Goal: Task Accomplishment & Management: Use online tool/utility

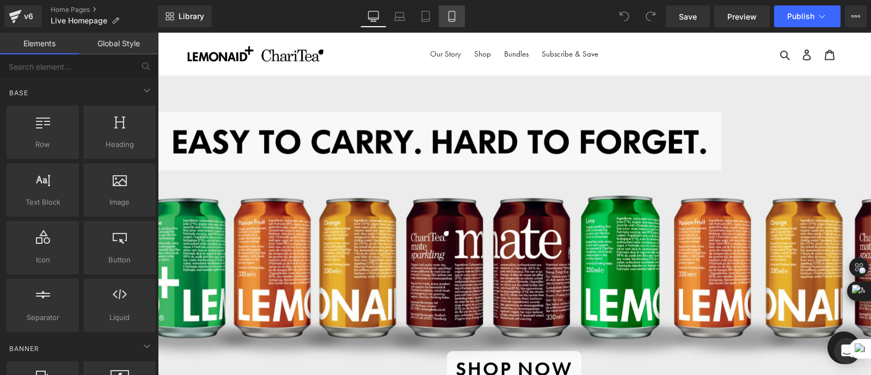
click at [456, 15] on icon at bounding box center [451, 16] width 11 height 11
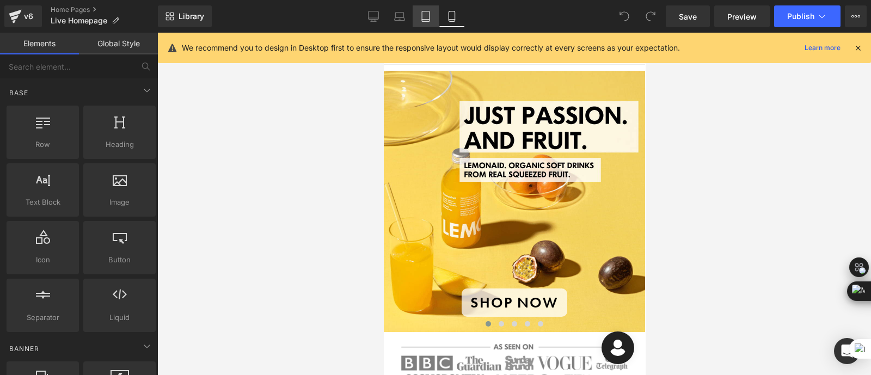
click at [429, 13] on icon at bounding box center [426, 16] width 8 height 10
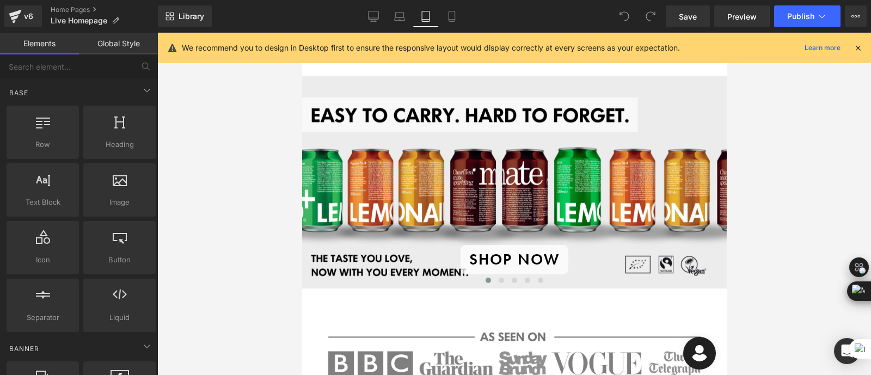
scroll to position [73, 0]
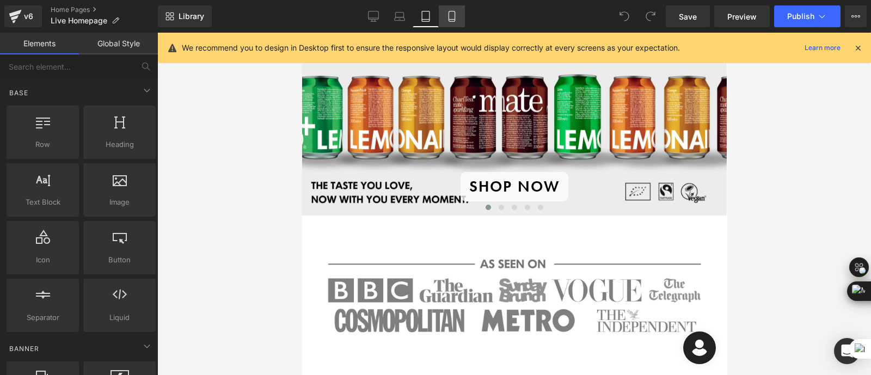
click at [452, 16] on icon at bounding box center [451, 16] width 11 height 11
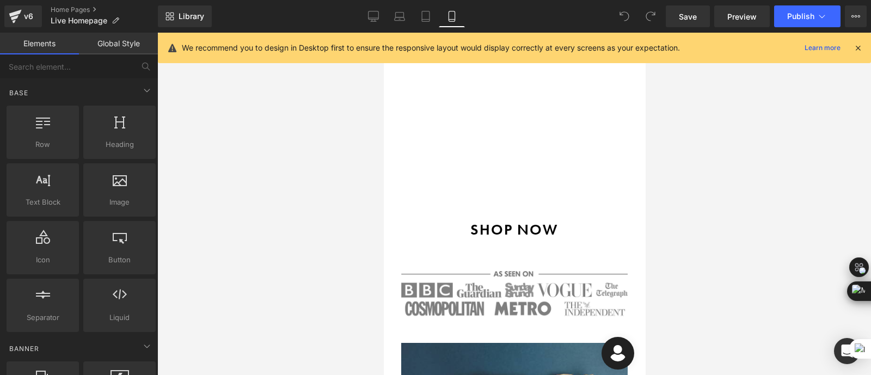
scroll to position [51, 0]
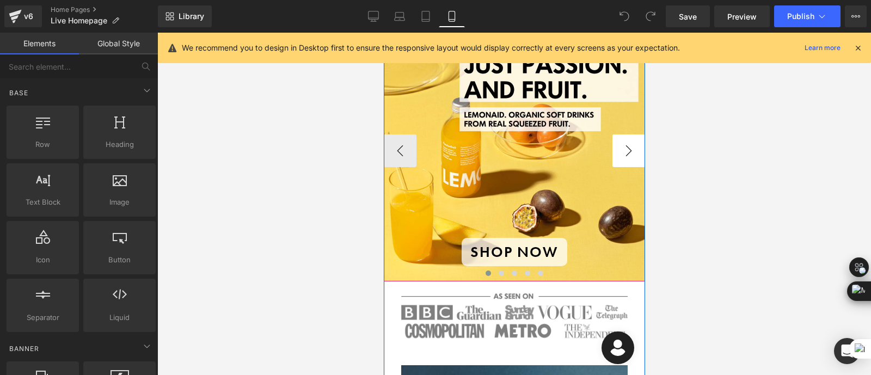
click at [628, 148] on button "›" at bounding box center [628, 150] width 33 height 33
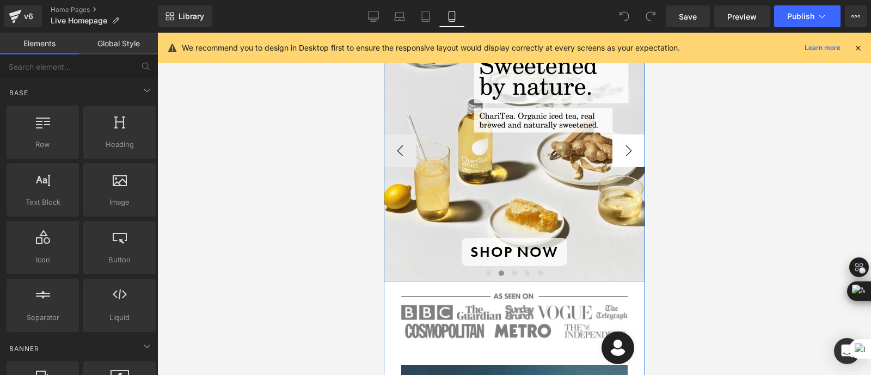
click at [629, 148] on button "›" at bounding box center [628, 150] width 33 height 33
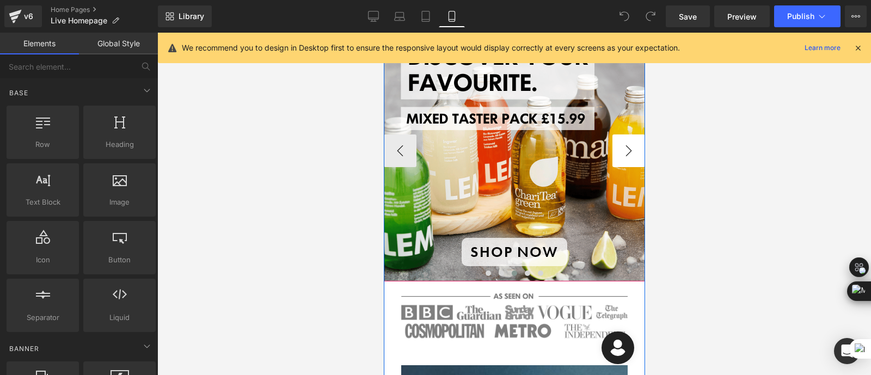
click at [629, 148] on button "›" at bounding box center [628, 150] width 33 height 33
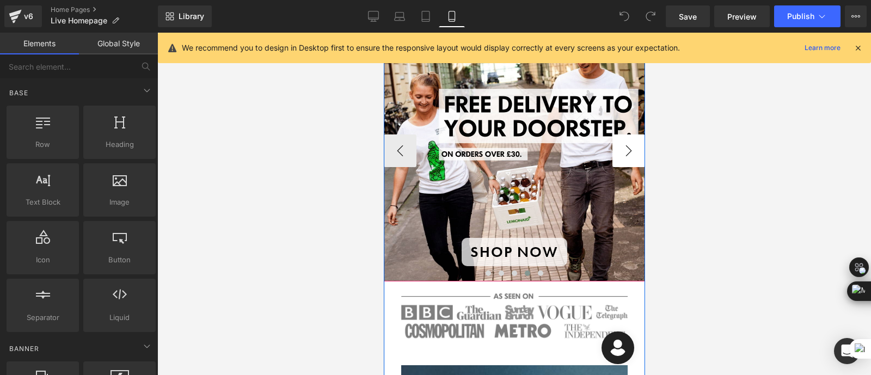
click at [629, 148] on button "›" at bounding box center [628, 150] width 33 height 33
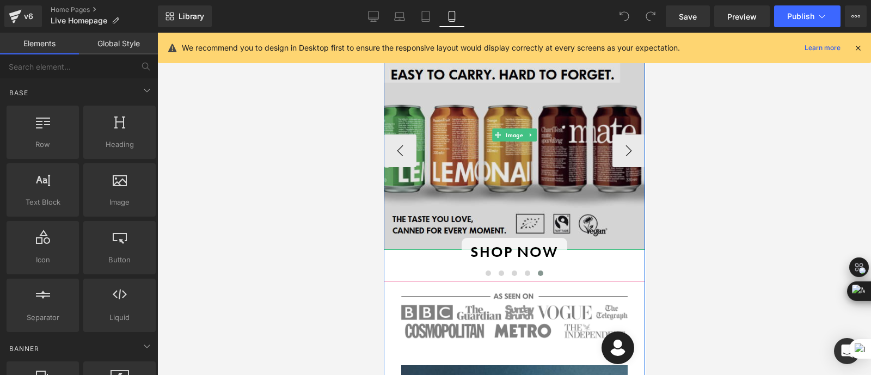
click at [431, 210] on img at bounding box center [513, 135] width 261 height 230
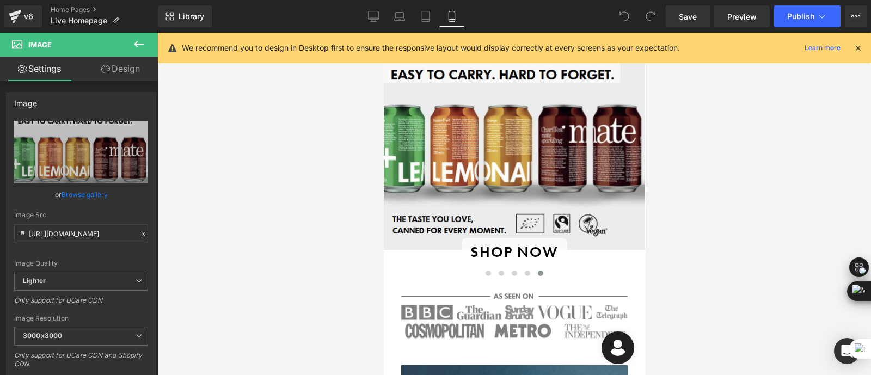
click at [139, 42] on icon at bounding box center [138, 44] width 13 height 13
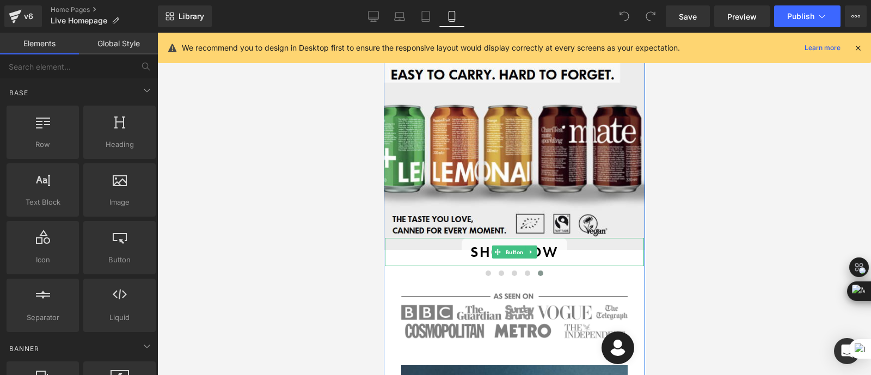
click at [413, 256] on div "shop now" at bounding box center [513, 252] width 259 height 29
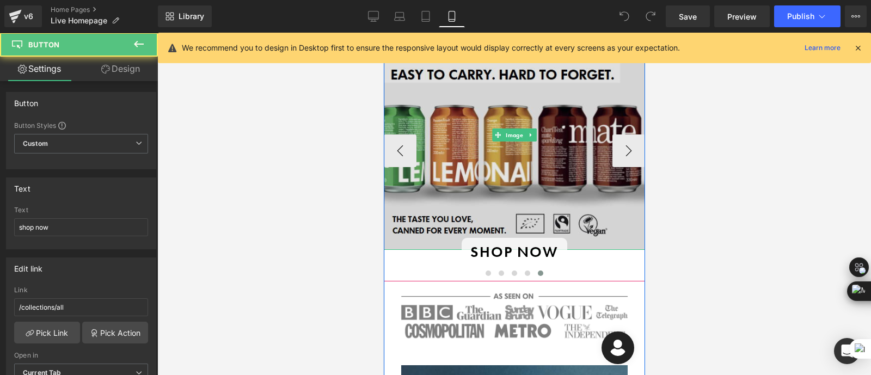
click at [403, 189] on img at bounding box center [513, 135] width 261 height 230
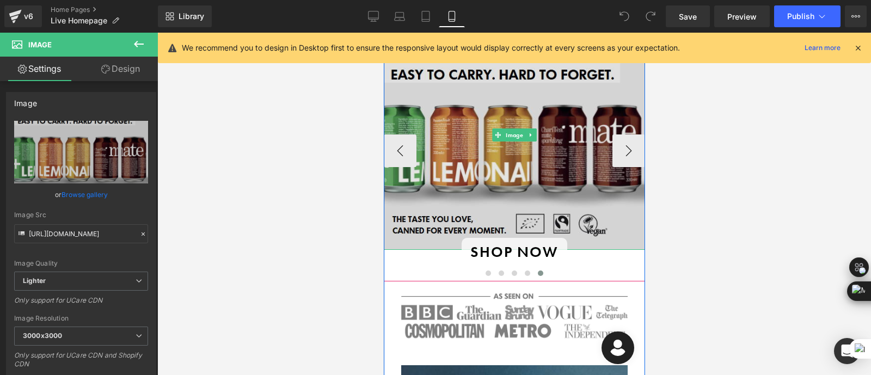
click at [468, 108] on img at bounding box center [513, 135] width 261 height 230
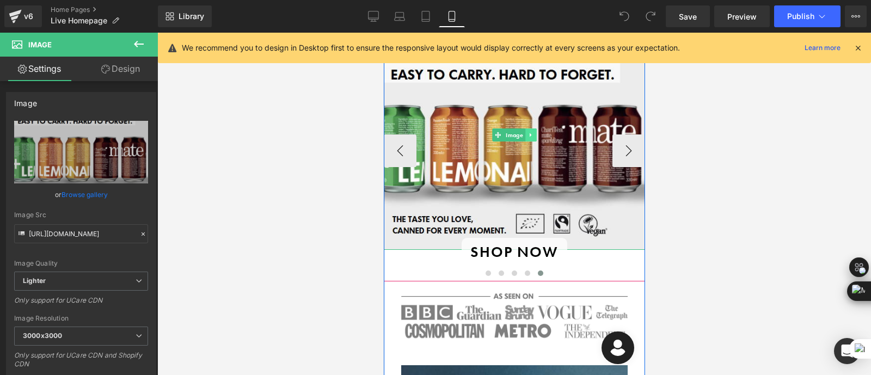
click at [528, 132] on icon at bounding box center [530, 135] width 6 height 7
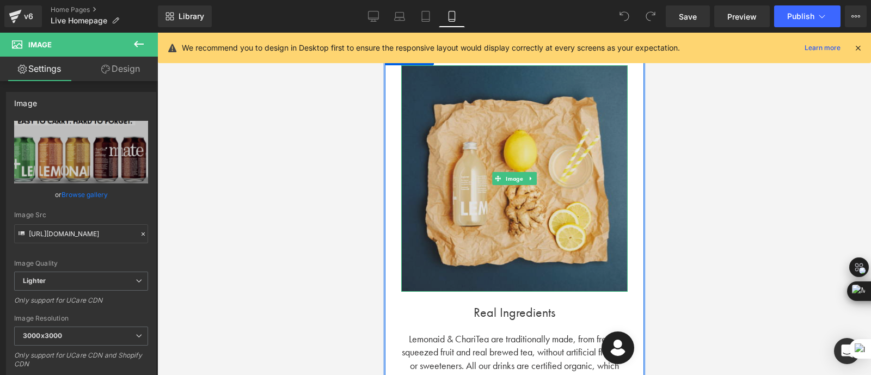
scroll to position [0, 0]
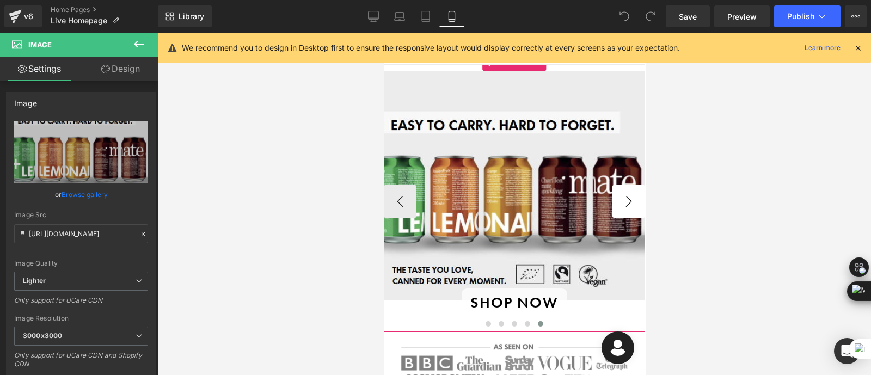
click at [628, 201] on button "›" at bounding box center [628, 201] width 33 height 33
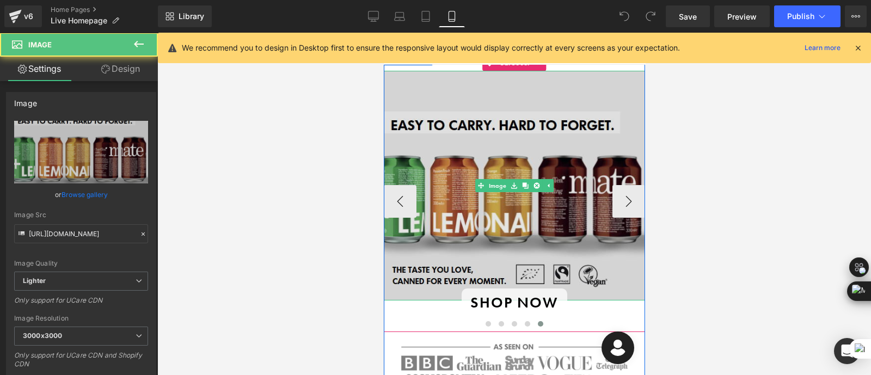
click at [402, 258] on img at bounding box center [513, 186] width 261 height 230
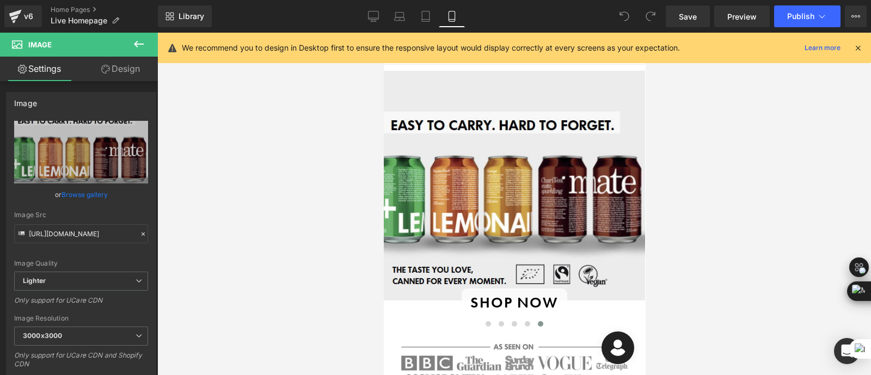
click at [133, 46] on icon at bounding box center [138, 44] width 13 height 13
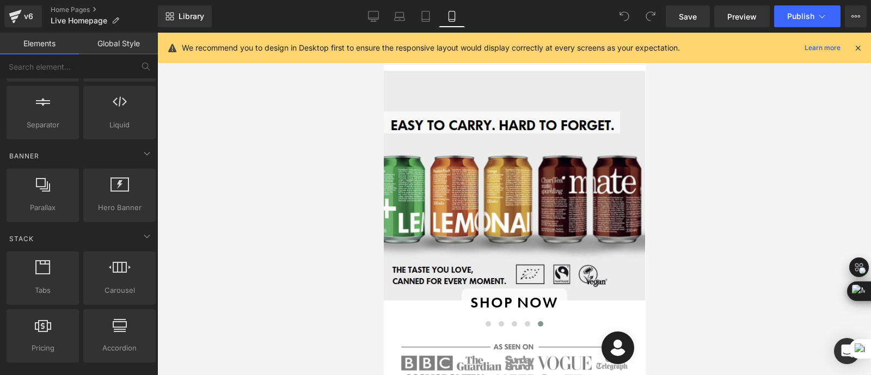
scroll to position [196, 0]
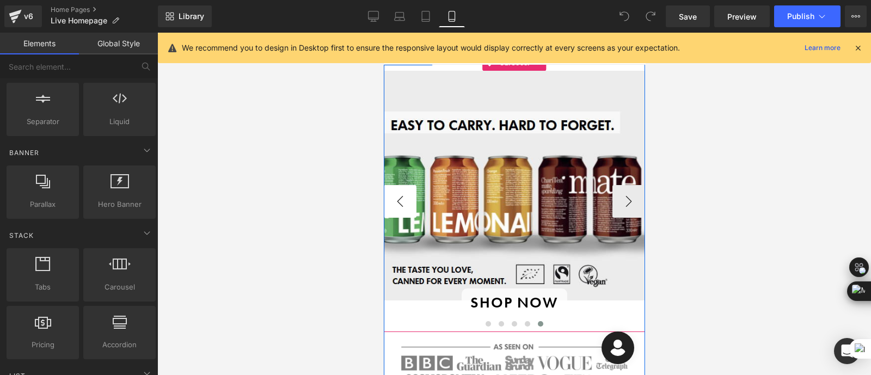
click at [396, 202] on button "‹" at bounding box center [399, 201] width 33 height 33
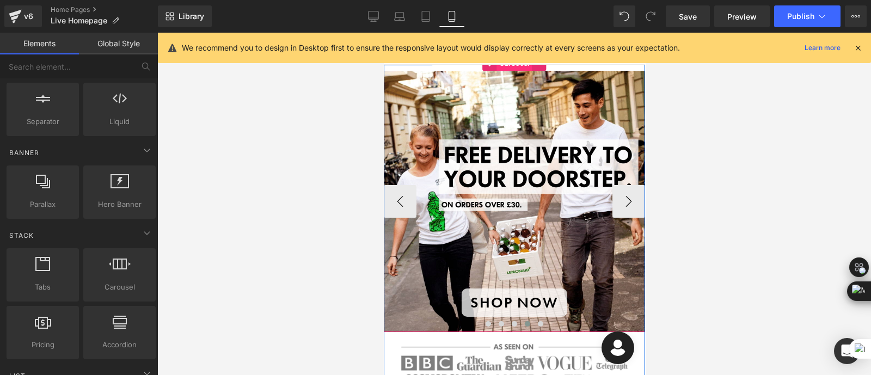
click at [509, 67] on span "Carousel" at bounding box center [513, 63] width 35 height 16
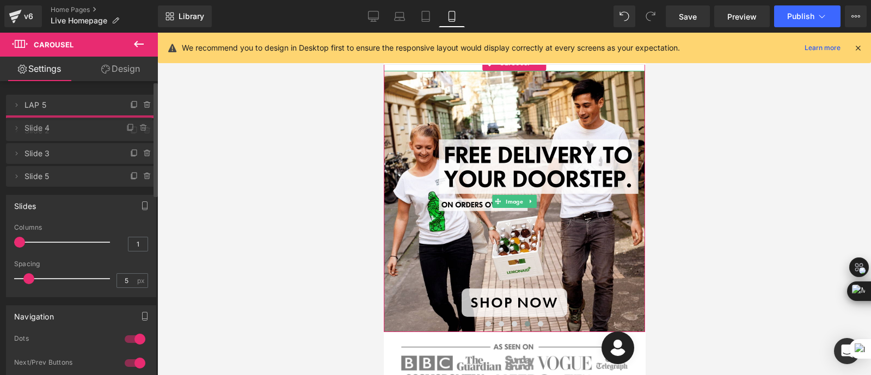
drag, startPoint x: 40, startPoint y: 167, endPoint x: 48, endPoint y: 121, distance: 46.4
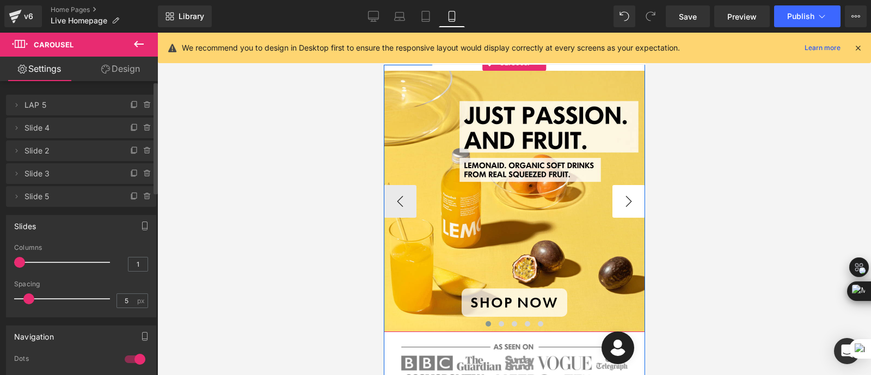
click at [630, 201] on button "›" at bounding box center [628, 201] width 33 height 33
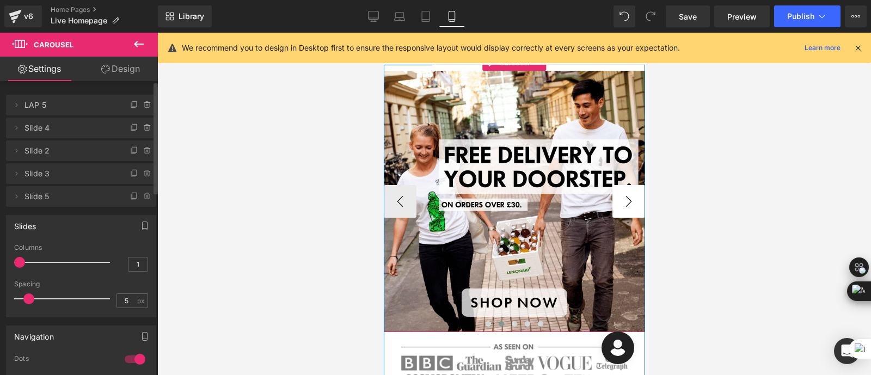
click at [630, 201] on button "›" at bounding box center [628, 201] width 33 height 33
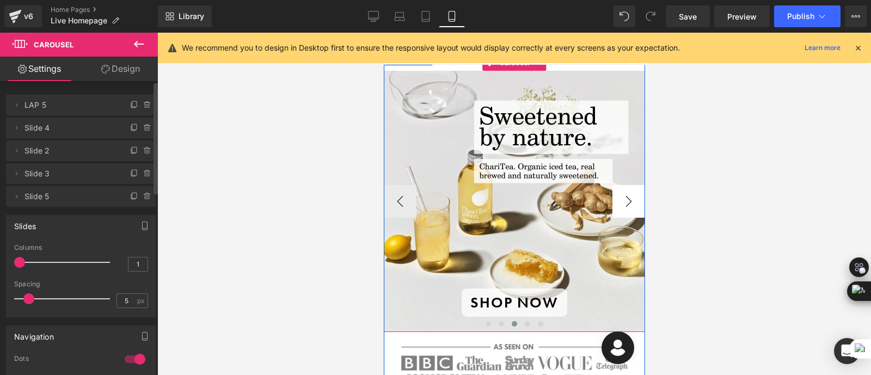
click at [630, 201] on button "›" at bounding box center [628, 201] width 33 height 33
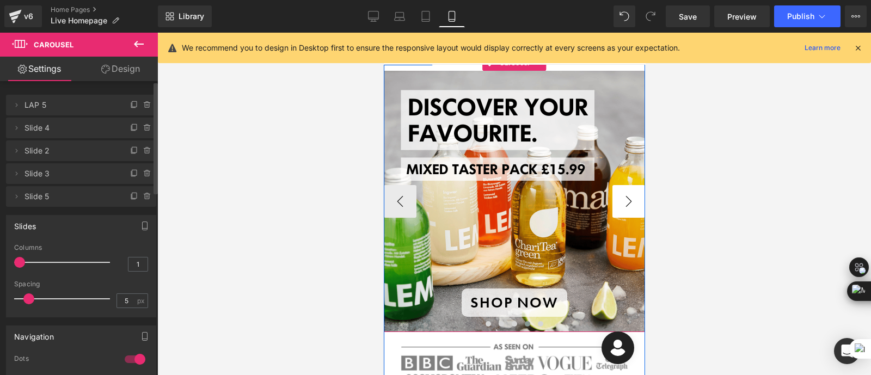
click at [630, 201] on button "›" at bounding box center [628, 201] width 33 height 33
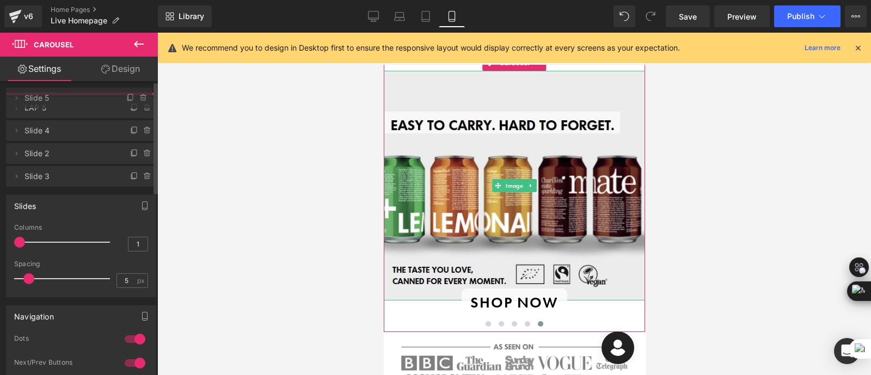
drag, startPoint x: 84, startPoint y: 195, endPoint x: 82, endPoint y: 96, distance: 98.5
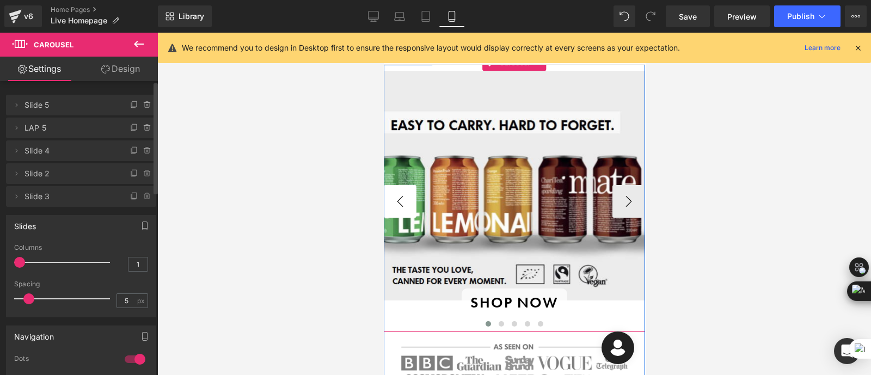
click at [401, 189] on button "‹" at bounding box center [399, 201] width 33 height 33
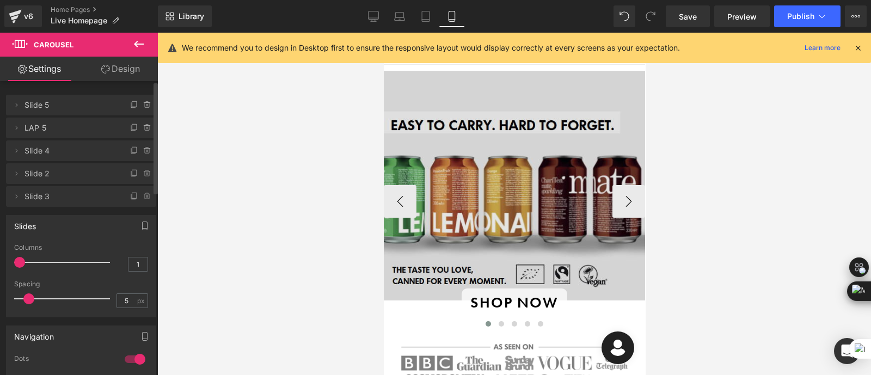
click at [626, 202] on div "Image Image Image Image Image ‹ ›" at bounding box center [513, 201] width 261 height 261
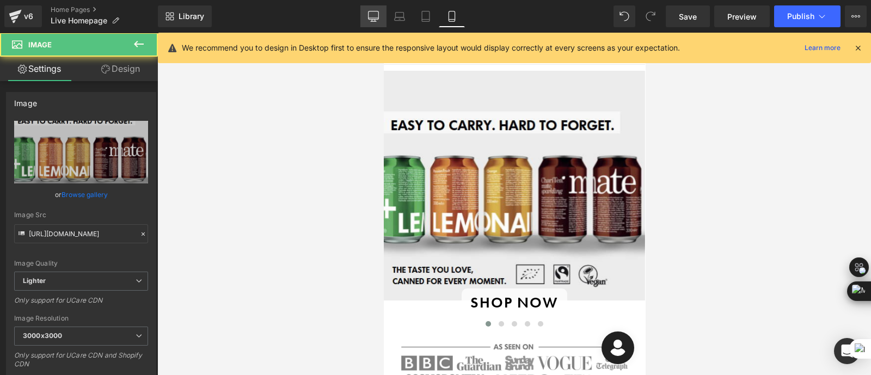
click at [374, 19] on icon at bounding box center [373, 15] width 10 height 8
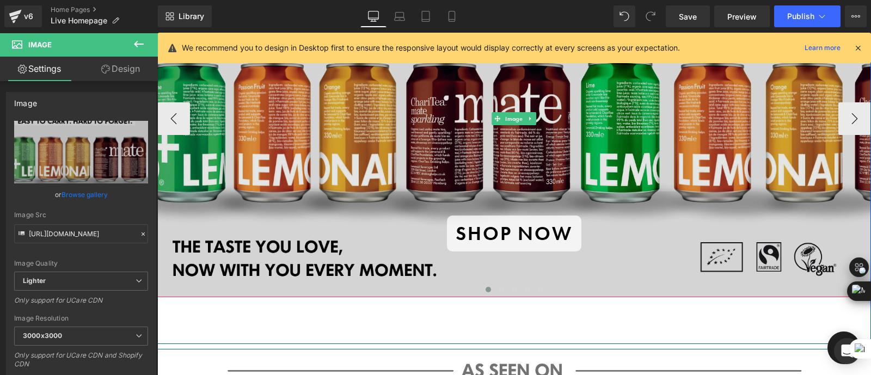
scroll to position [136, 0]
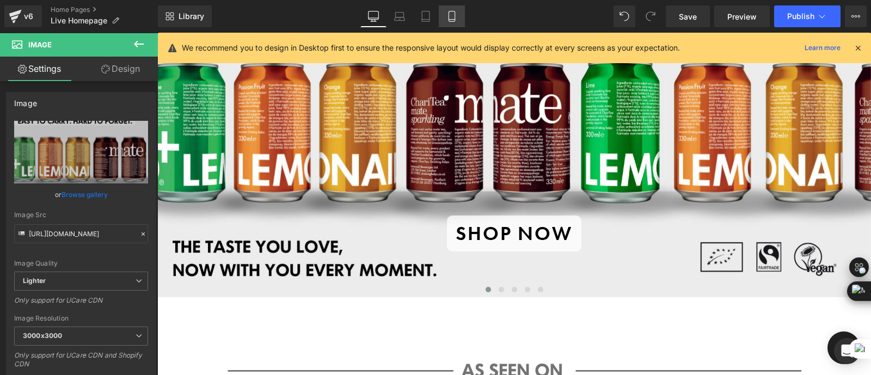
click at [454, 7] on link "Mobile" at bounding box center [452, 16] width 26 height 22
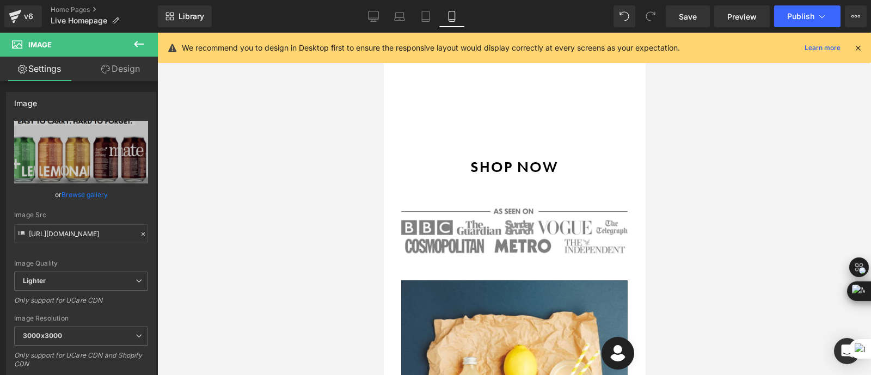
scroll to position [0, 0]
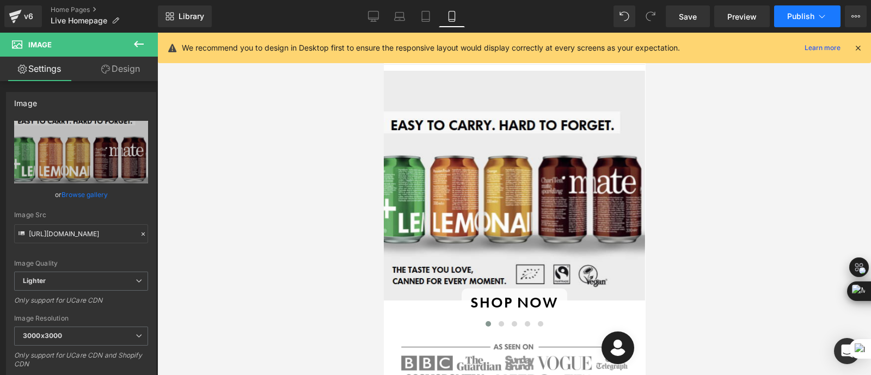
click at [807, 15] on span "Publish" at bounding box center [800, 16] width 27 height 9
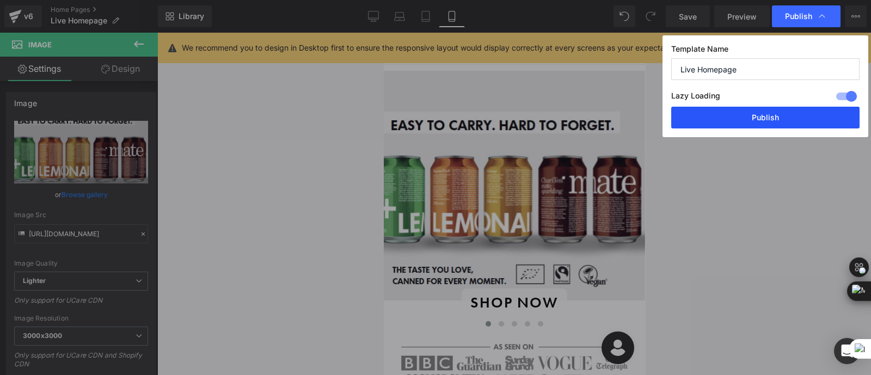
click at [746, 112] on button "Publish" at bounding box center [765, 118] width 188 height 22
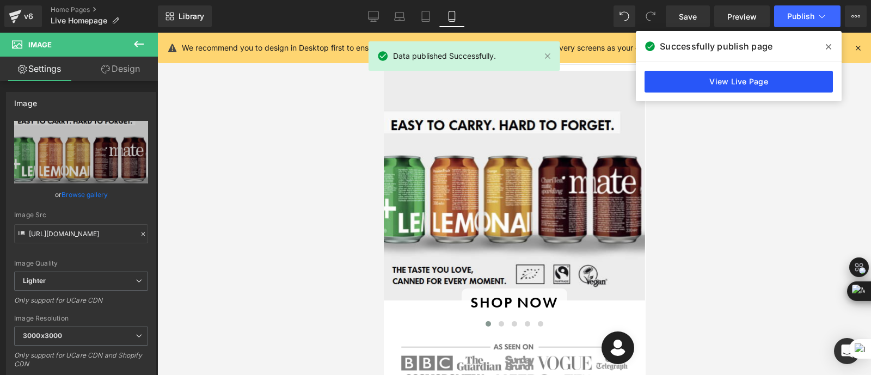
click at [715, 81] on link "View Live Page" at bounding box center [738, 82] width 188 height 22
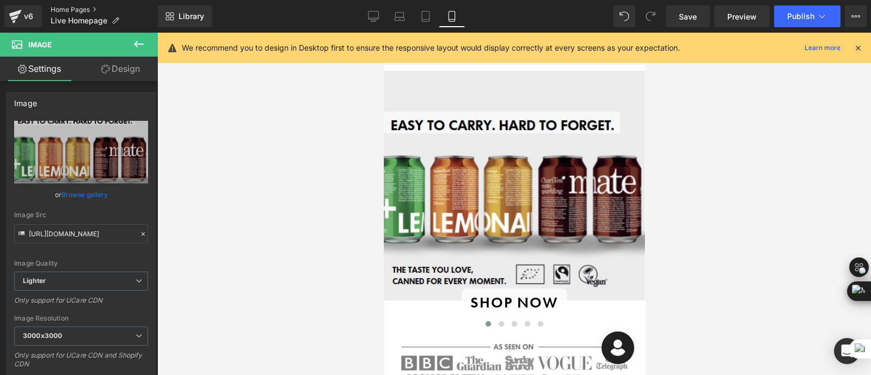
click at [82, 11] on link "Home Pages" at bounding box center [104, 9] width 107 height 9
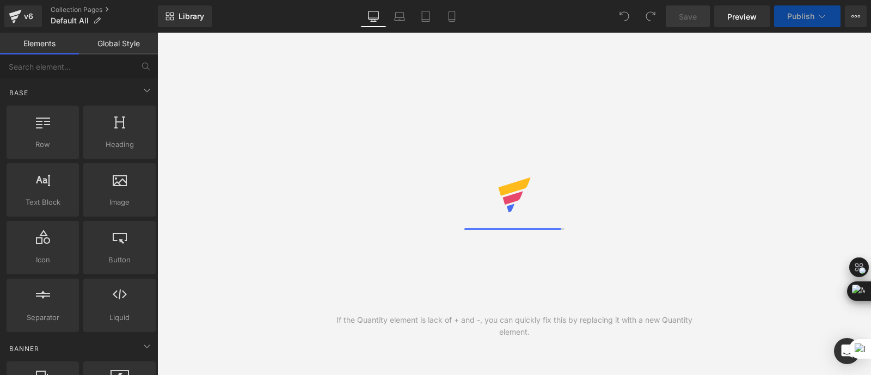
drag, startPoint x: 0, startPoint y: 0, endPoint x: 315, endPoint y: 145, distance: 346.3
click at [461, 148] on div "If the Quantity element is lack of + and -, you can quickly fix this by replaci…" at bounding box center [514, 204] width 714 height 342
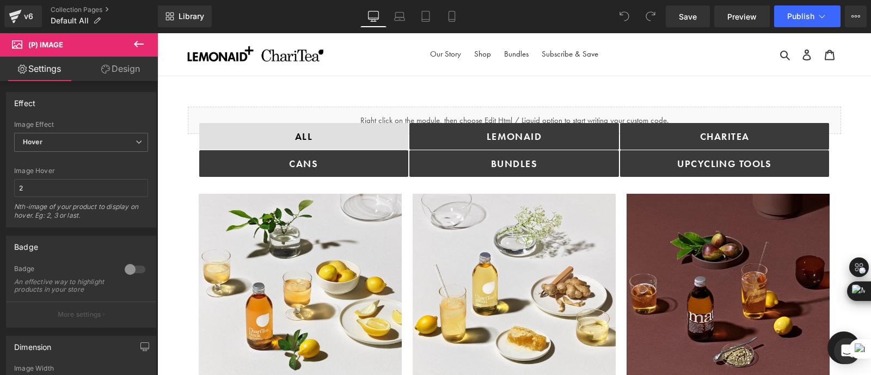
drag, startPoint x: 869, startPoint y: 63, endPoint x: 1028, endPoint y: 39, distance: 160.1
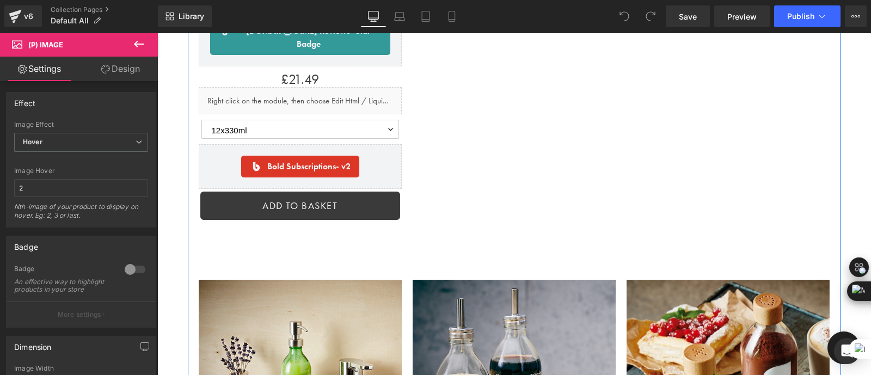
scroll to position [3020, 0]
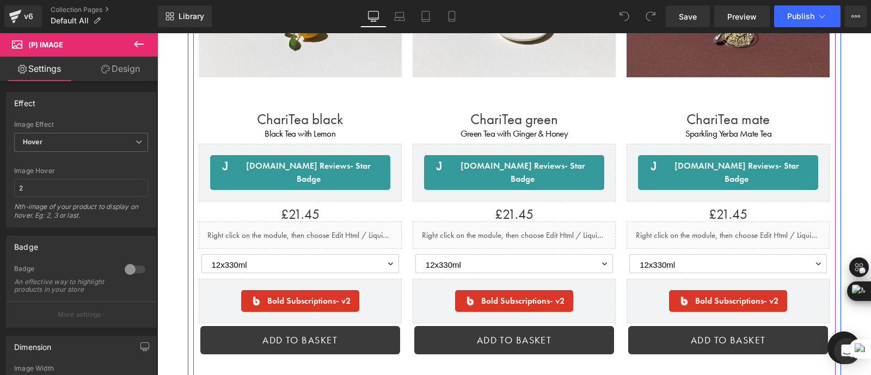
scroll to position [0, 0]
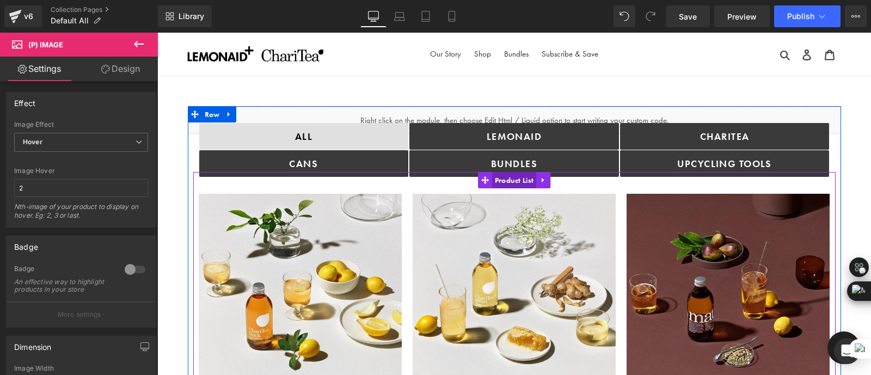
click at [514, 179] on span "Product List" at bounding box center [514, 180] width 45 height 16
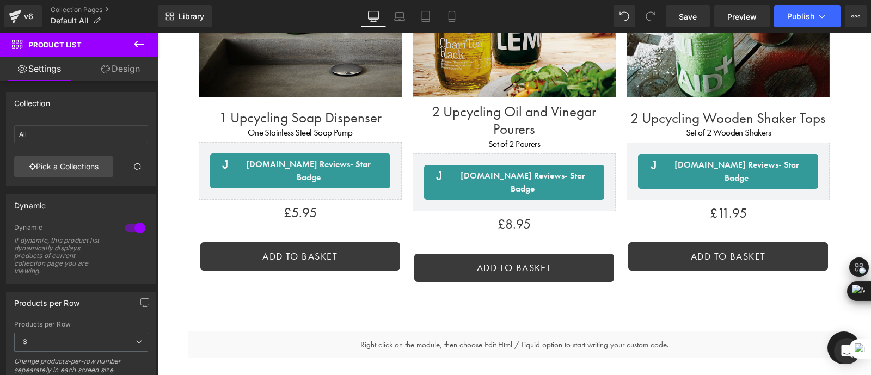
scroll to position [3378, 0]
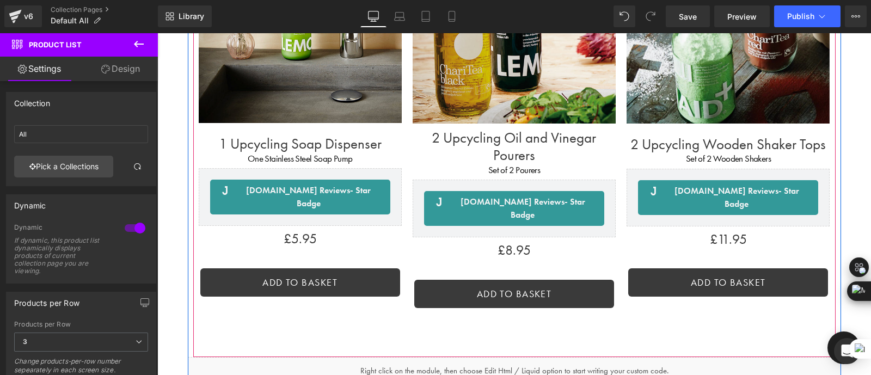
click at [419, 233] on div "Sale Off (P) Image 2 Upcycling Oil and Vinegar Pourers (P) Title Set of 2 Poure…" at bounding box center [514, 125] width 214 height 420
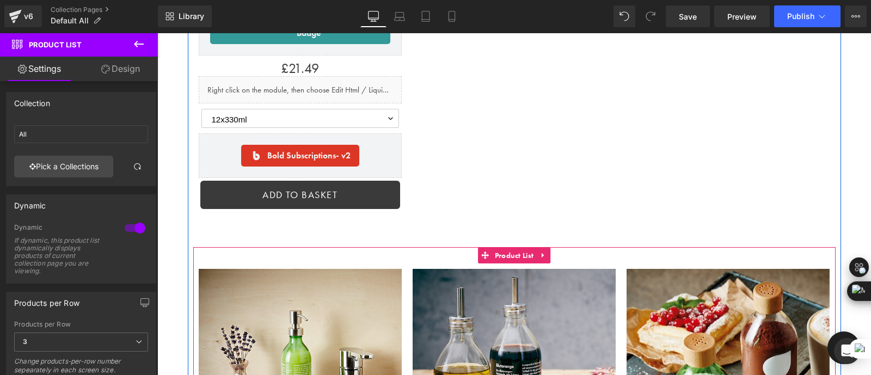
scroll to position [3004, 0]
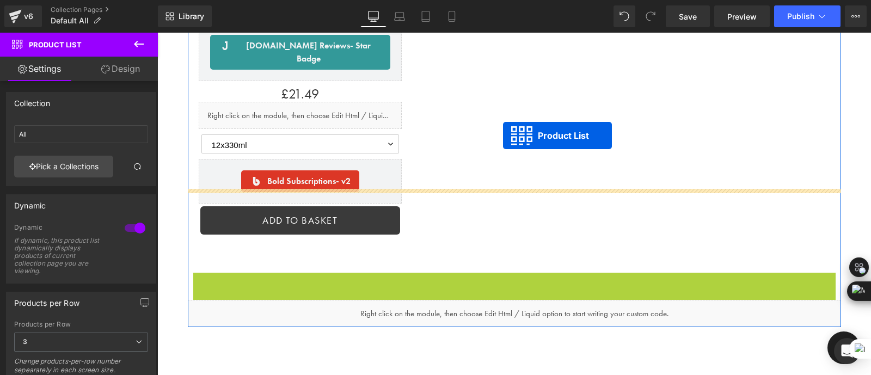
drag, startPoint x: 481, startPoint y: 192, endPoint x: 487, endPoint y: 115, distance: 76.4
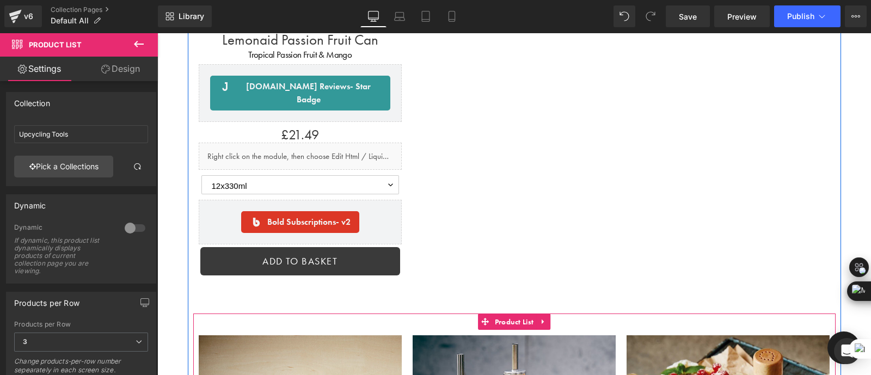
scroll to position [2962, 0]
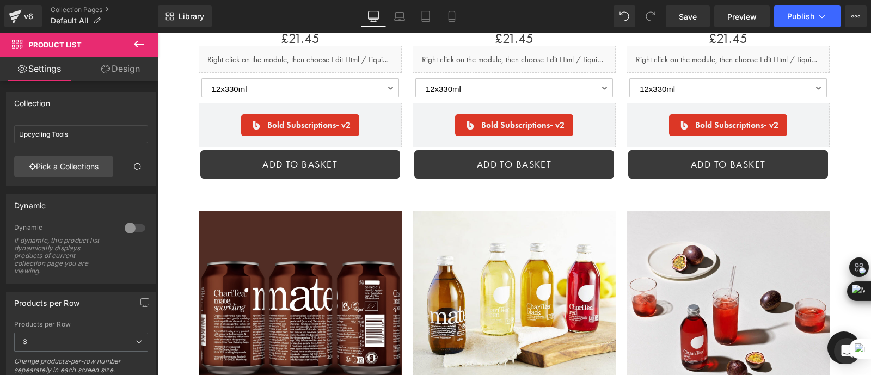
scroll to position [310, 0]
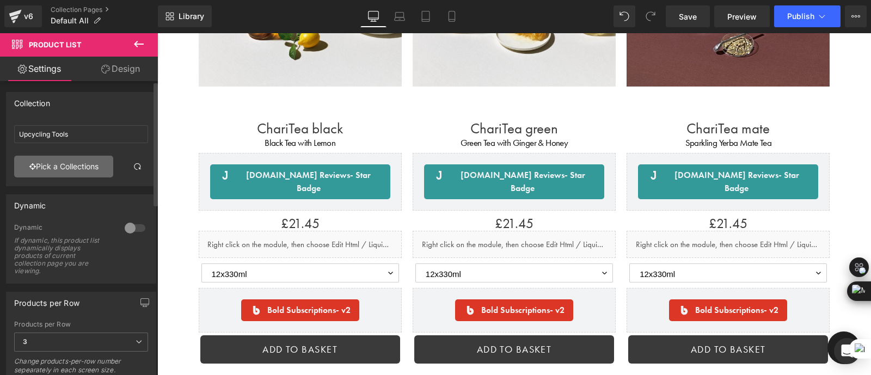
click at [57, 173] on link "Pick a Collections" at bounding box center [63, 167] width 99 height 22
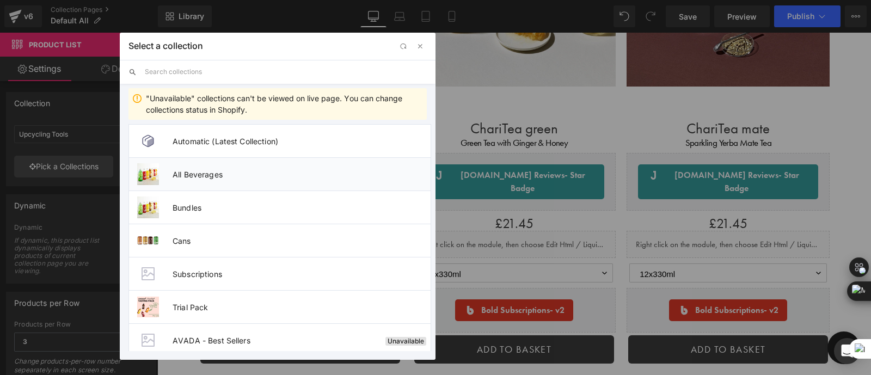
click at [222, 173] on span "All Beverages" at bounding box center [302, 174] width 258 height 9
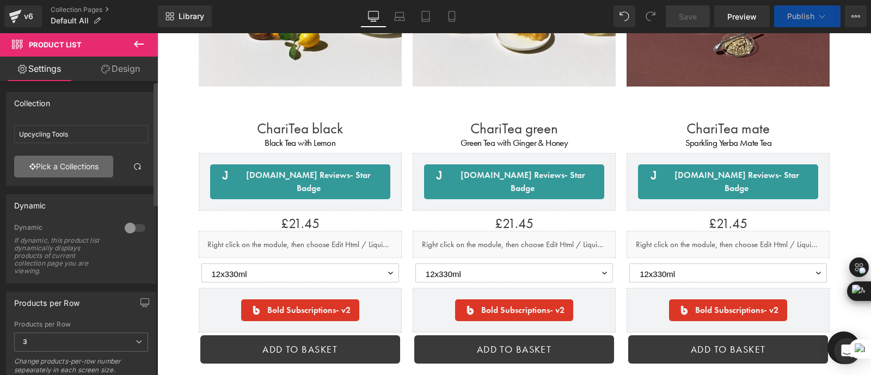
type input "All Beverages"
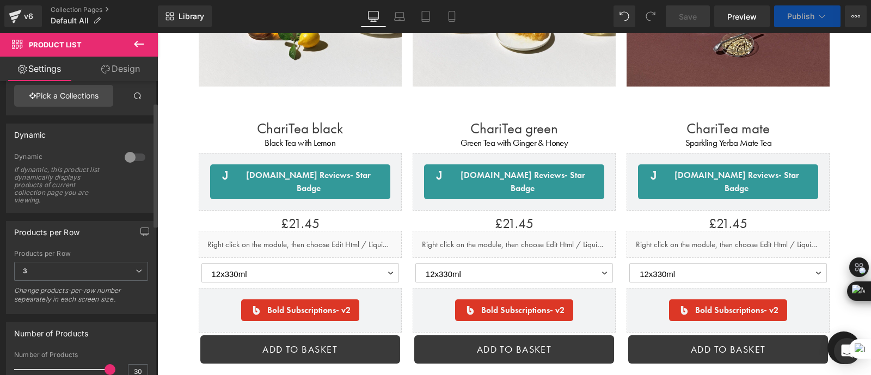
click at [97, 72] on input "All Beverages" at bounding box center [81, 63] width 134 height 18
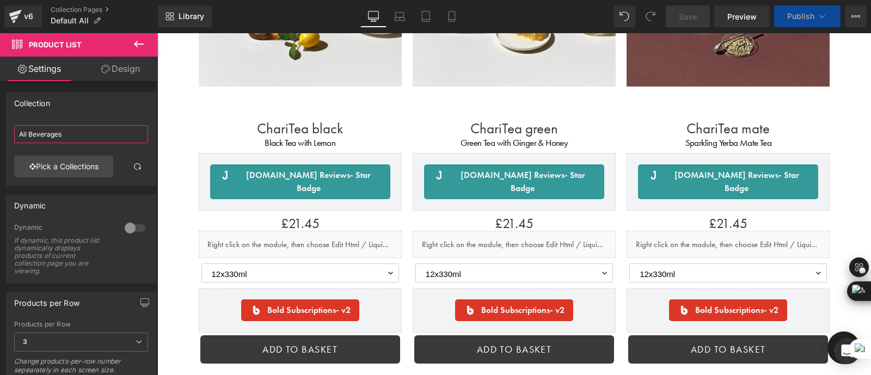
scroll to position [56, 0]
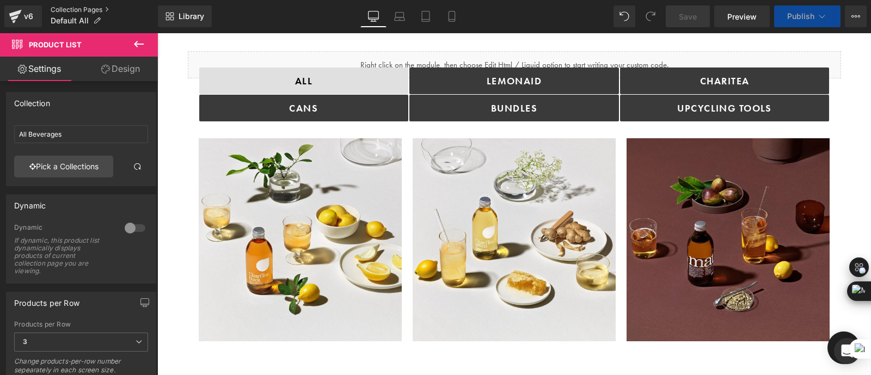
click at [78, 9] on link "Collection Pages" at bounding box center [104, 9] width 107 height 9
